Goal: Information Seeking & Learning: Learn about a topic

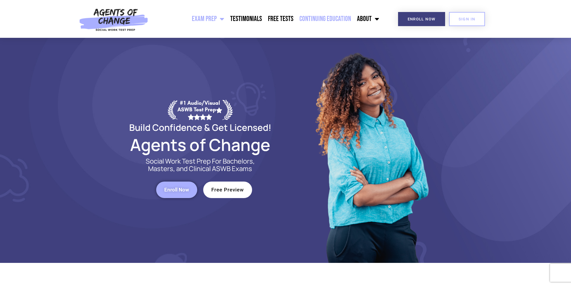
click at [318, 17] on link "Continuing Education" at bounding box center [326, 18] width 58 height 15
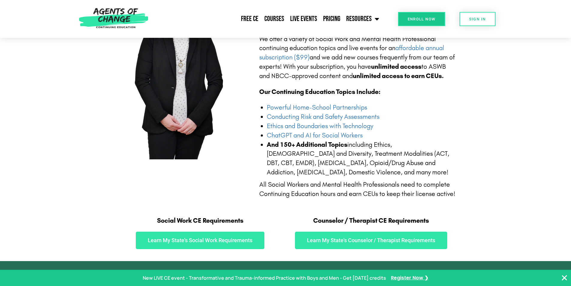
scroll to position [180, 0]
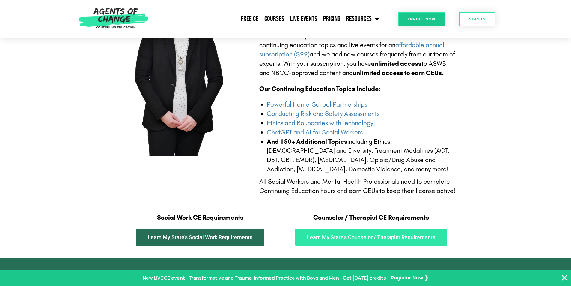
click at [237, 236] on span "Learn My State's Social Work Requirements" at bounding box center [200, 236] width 105 height 5
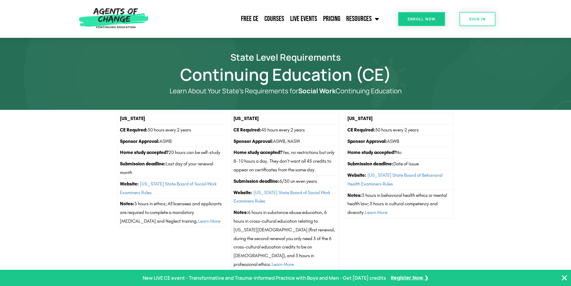
click at [92, 216] on section "Alabama CE Required: 30 hours every 2 years Sponsor Approval: ASWB Home study a…" at bounding box center [285, 194] width 571 height 168
click at [154, 245] on div "Alabama CE Required: 30 hours every 2 years Sponsor Approval: ASWB Home study a…" at bounding box center [172, 194] width 114 height 168
click at [422, 227] on div "Arizona CE Required: 30 hours every 2 years Sponsor Approval: ASWB Home study a…" at bounding box center [399, 194] width 114 height 168
click at [195, 24] on nav "Free CE Courses Live Events Pricing Resources Blog State Requirements: Social W…" at bounding box center [266, 18] width 231 height 15
